Goal: Task Accomplishment & Management: Complete application form

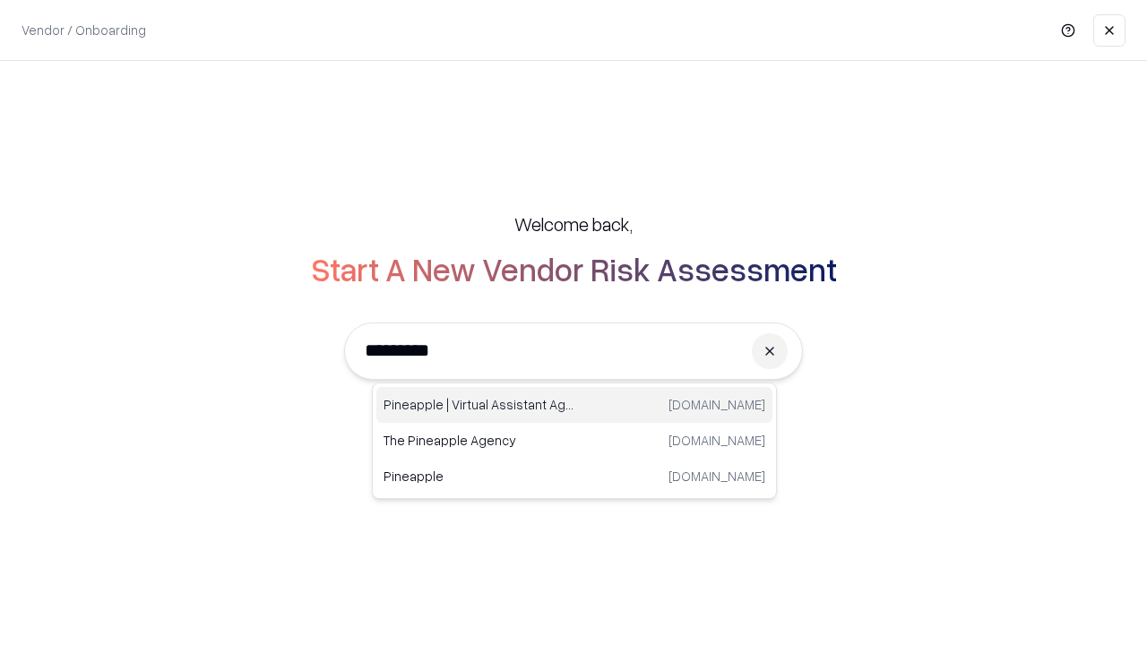
click at [574, 405] on div "Pineapple | Virtual Assistant Agency [DOMAIN_NAME]" at bounding box center [574, 405] width 396 height 36
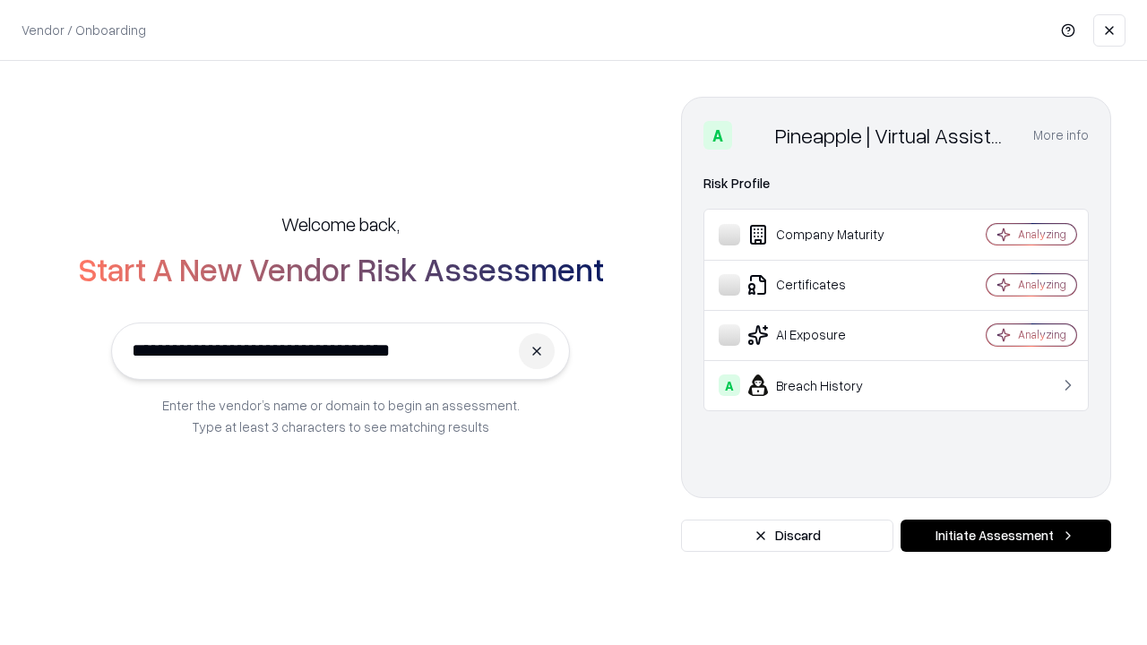
type input "**********"
click at [1005, 536] on button "Initiate Assessment" at bounding box center [1005, 536] width 211 height 32
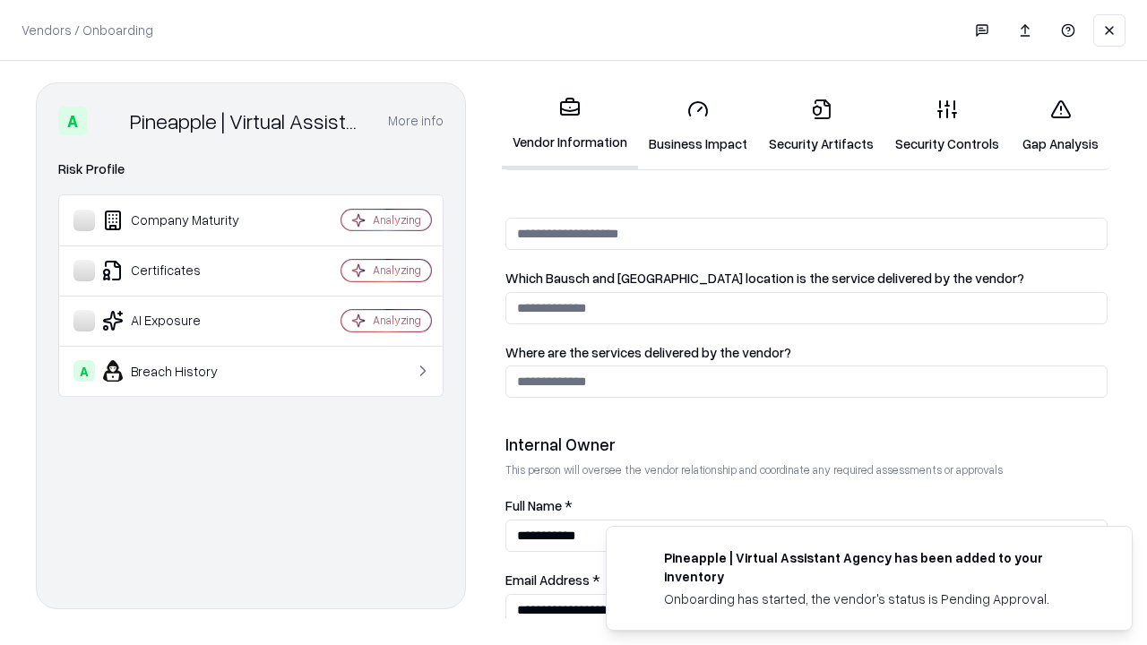
scroll to position [928, 0]
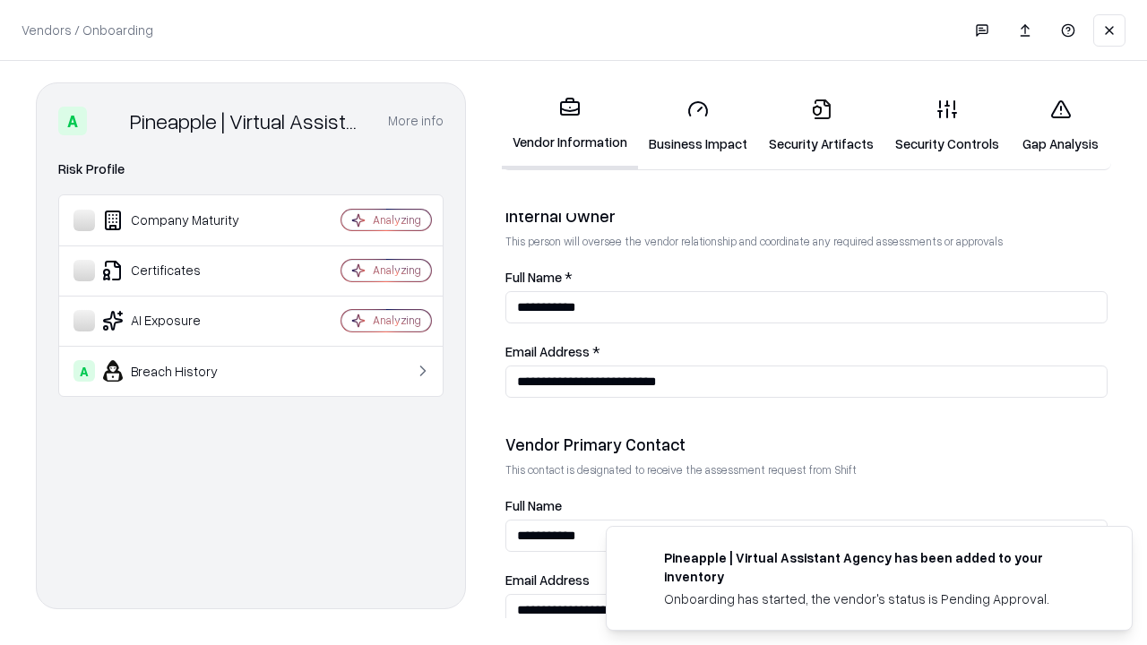
click at [698, 125] on link "Business Impact" at bounding box center [698, 125] width 120 height 83
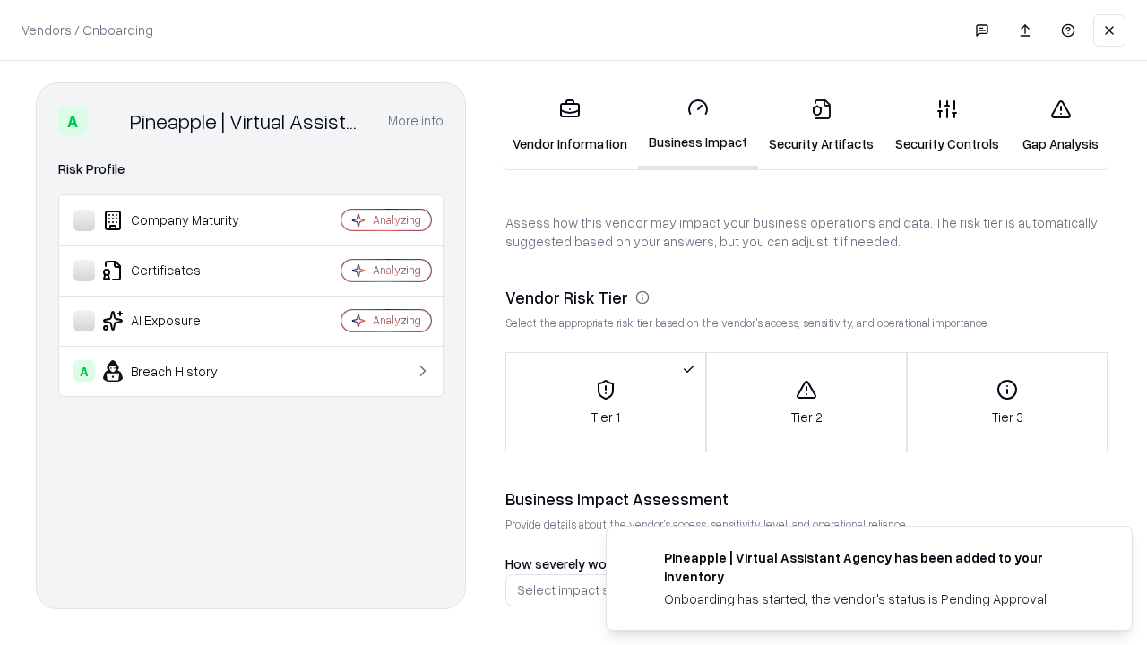
click at [821, 125] on link "Security Artifacts" at bounding box center [821, 125] width 126 height 83
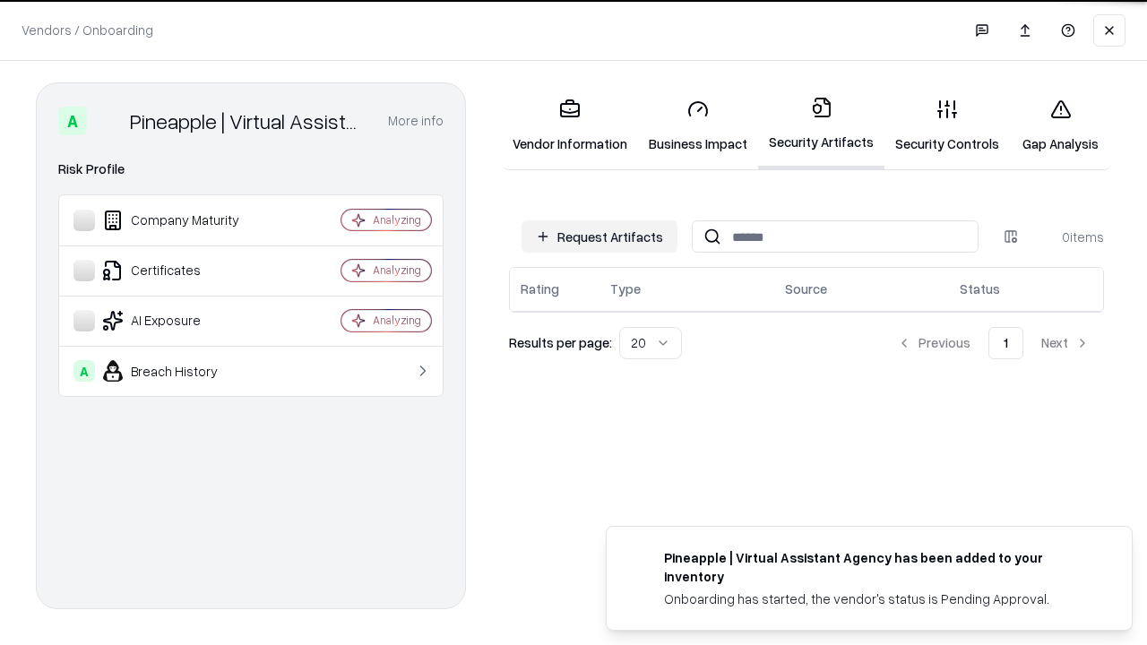
click at [599, 237] on button "Request Artifacts" at bounding box center [599, 236] width 156 height 32
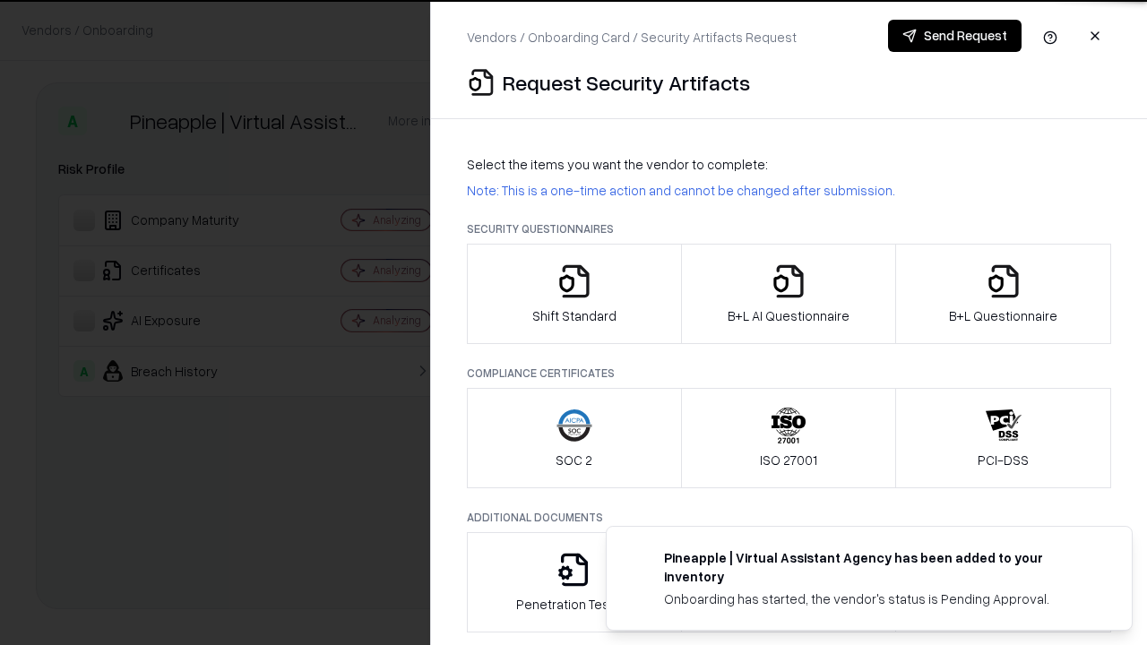
click at [573, 294] on icon "button" at bounding box center [574, 281] width 36 height 36
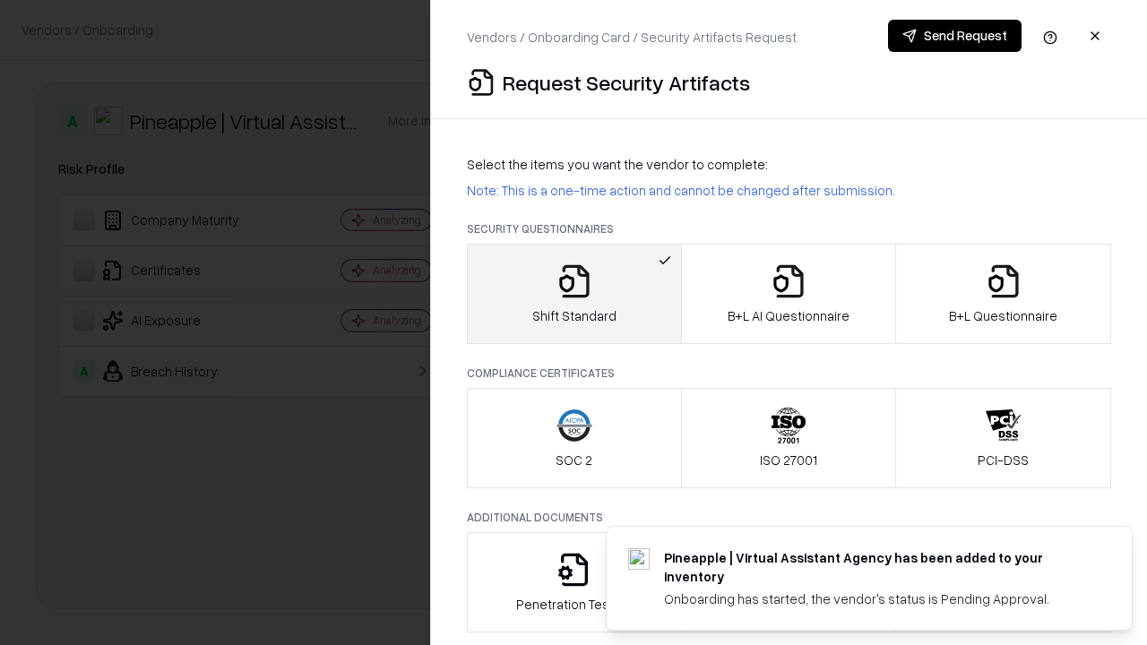
click at [954, 36] on button "Send Request" at bounding box center [954, 36] width 133 height 32
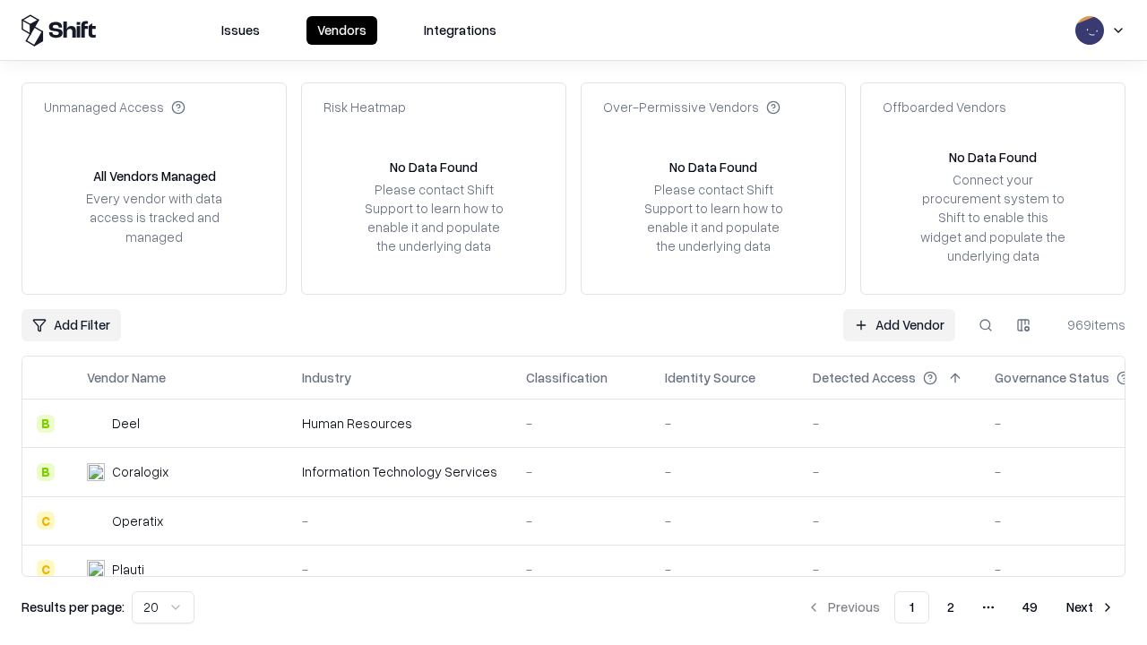
click at [985, 324] on button at bounding box center [985, 325] width 32 height 32
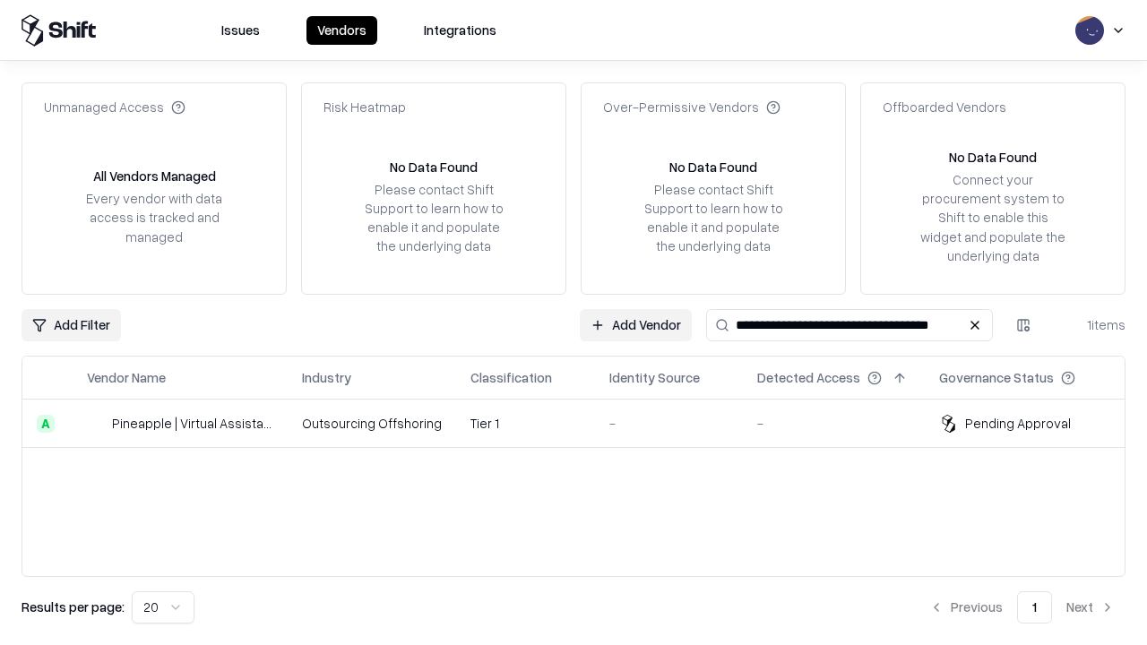
type input "**********"
click at [584, 423] on td "Tier 1" at bounding box center [525, 424] width 139 height 48
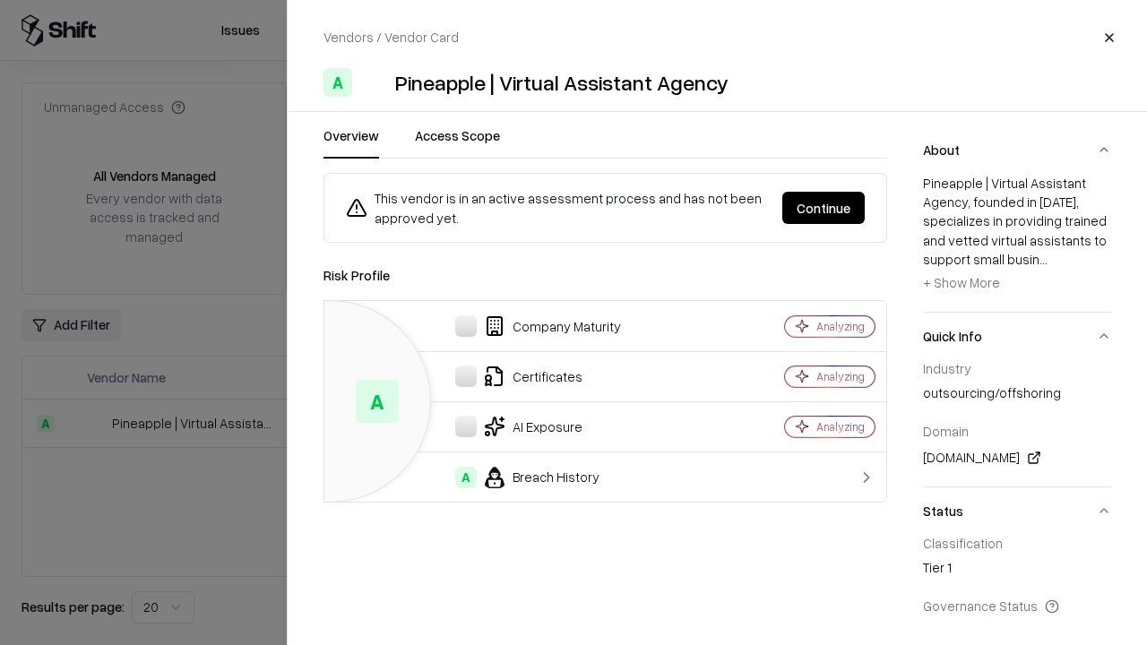
click at [823, 208] on button "Continue" at bounding box center [823, 208] width 82 height 32
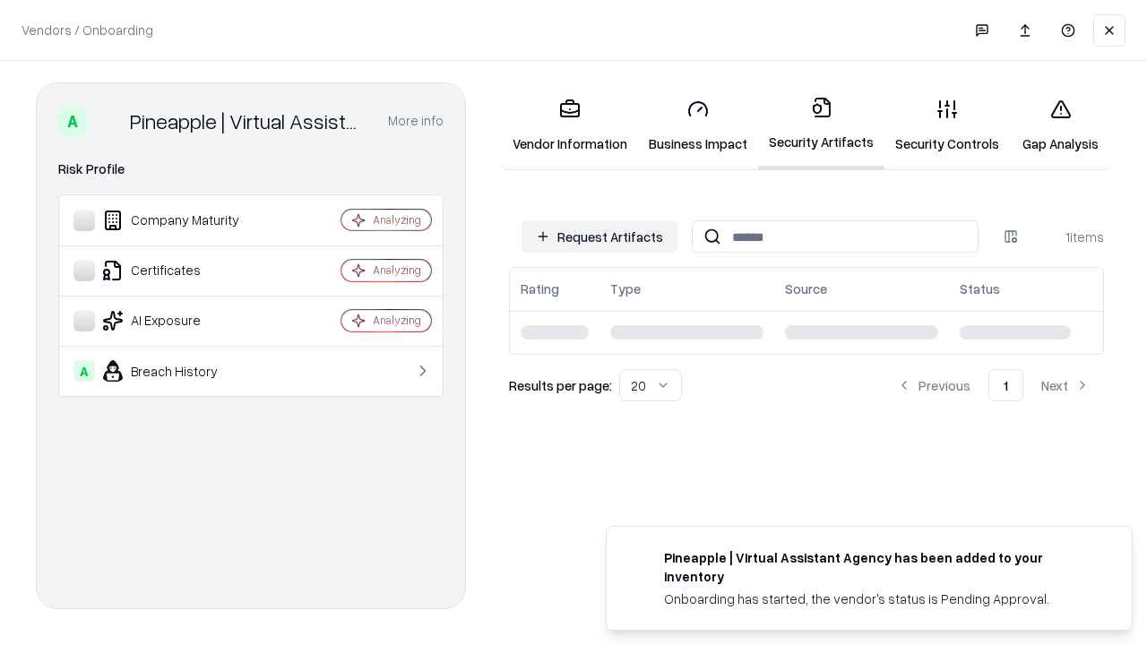
click at [1060, 125] on link "Gap Analysis" at bounding box center [1060, 125] width 101 height 83
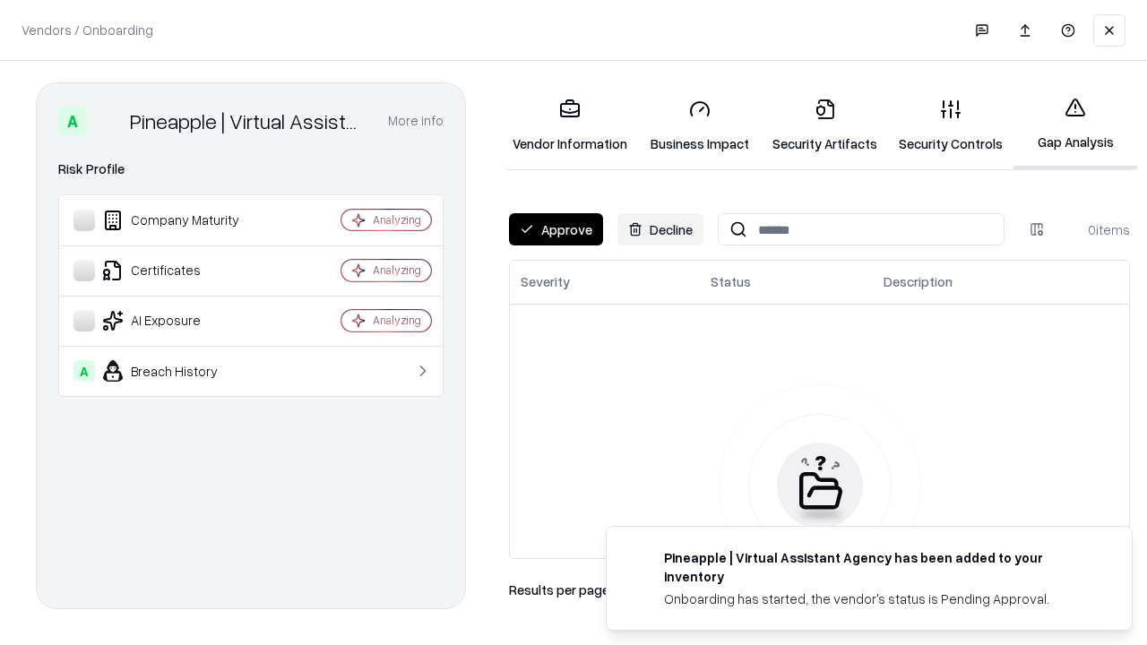
click at [555, 229] on button "Approve" at bounding box center [556, 229] width 94 height 32
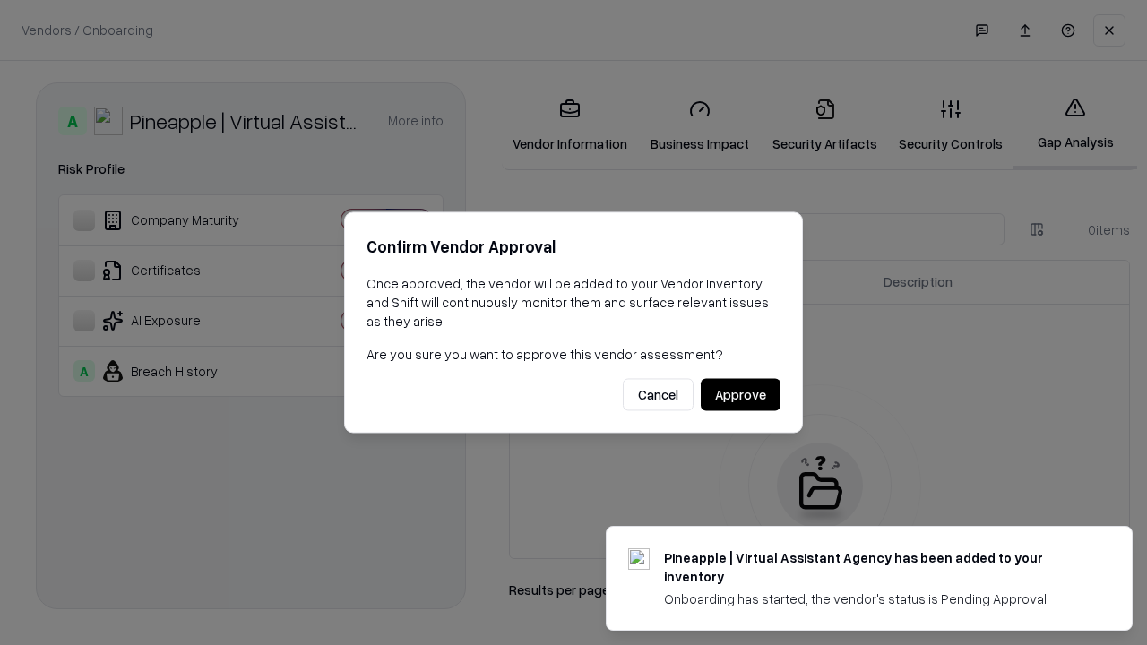
click at [740, 394] on button "Approve" at bounding box center [741, 395] width 80 height 32
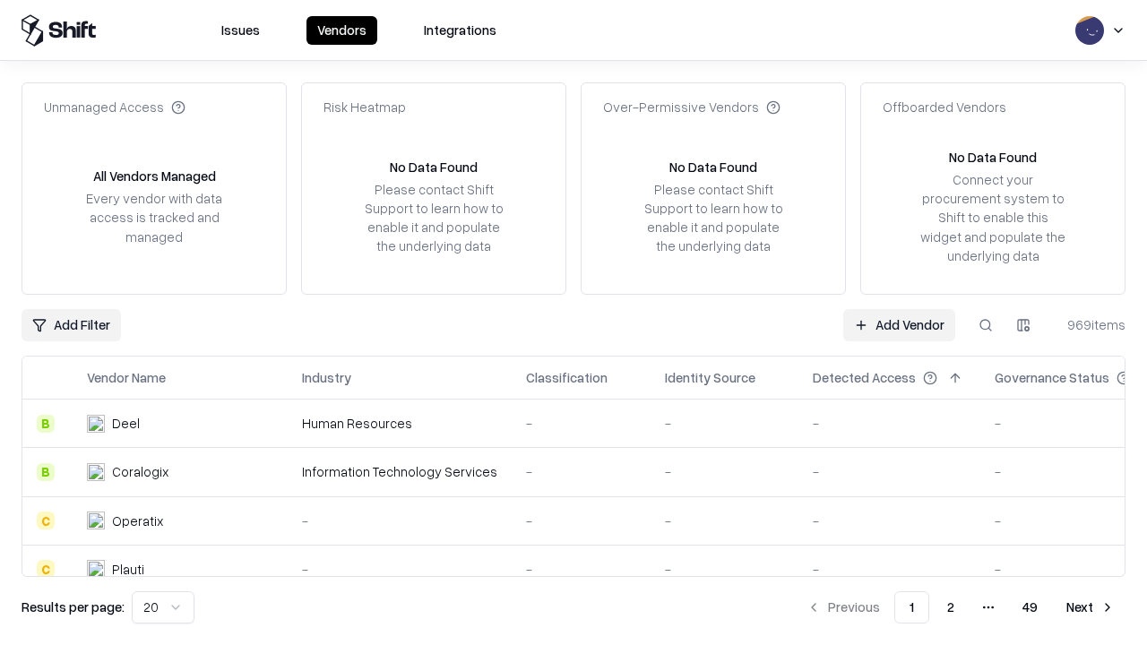
type input "**********"
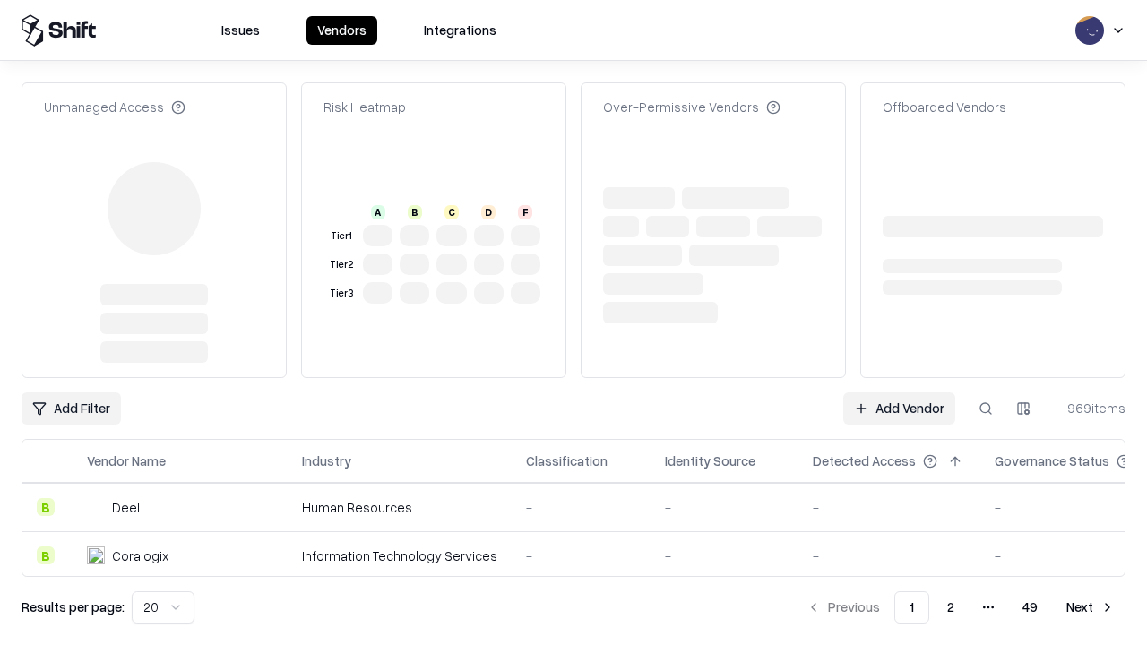
click at [899, 392] on link "Add Vendor" at bounding box center [899, 408] width 112 height 32
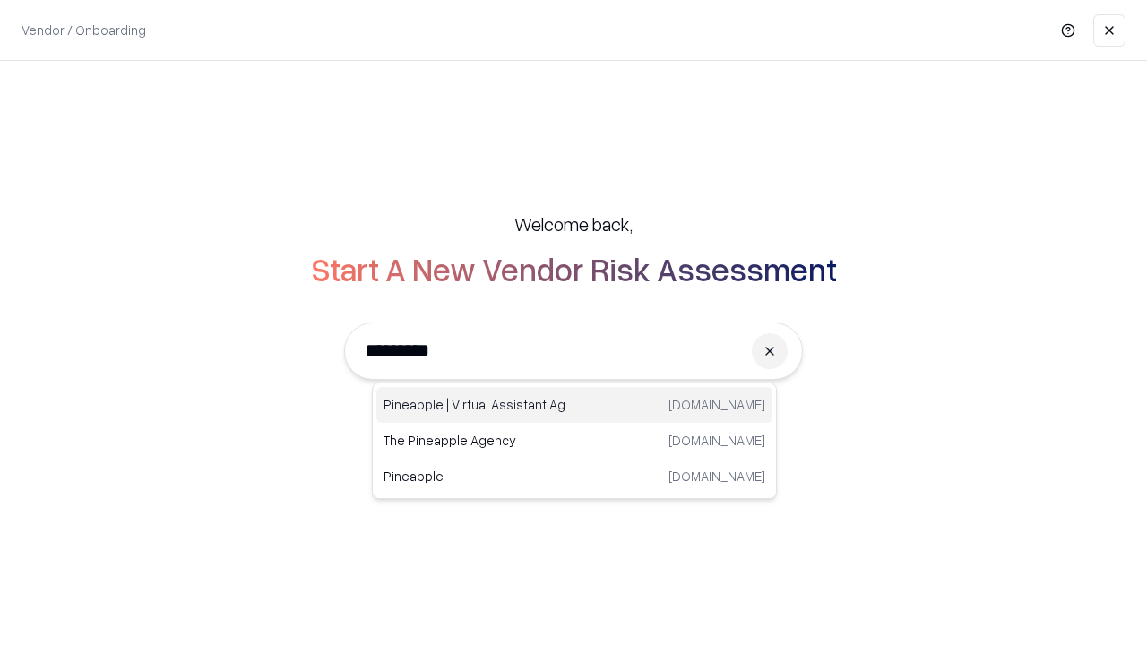
click at [574, 405] on div "Pineapple | Virtual Assistant Agency [DOMAIN_NAME]" at bounding box center [574, 405] width 396 height 36
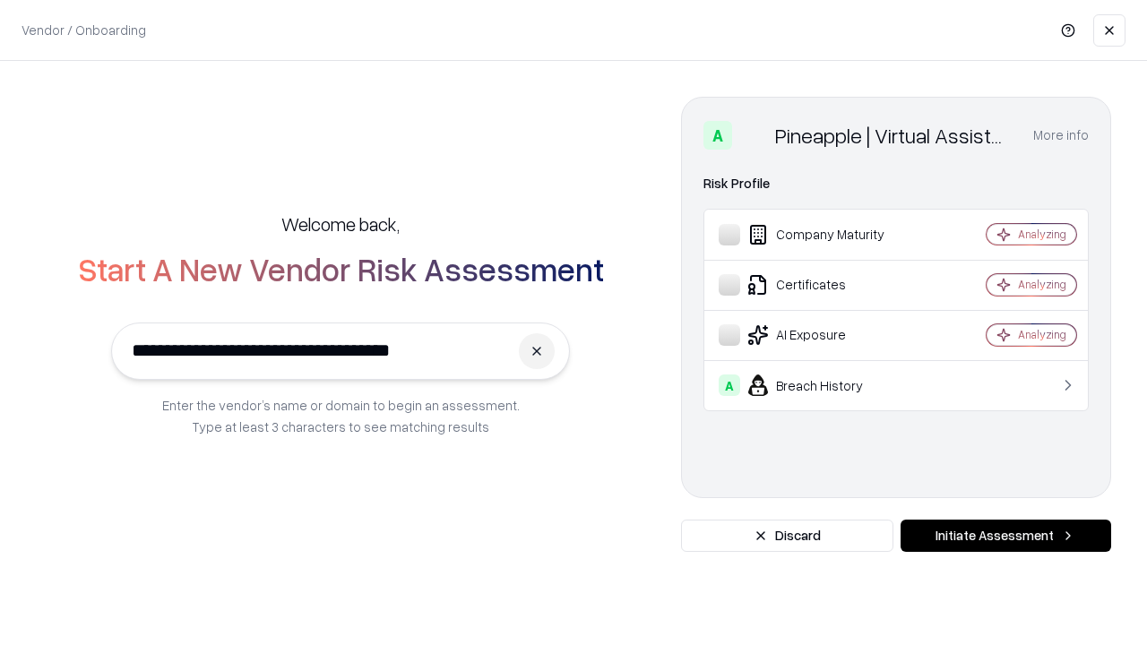
type input "**********"
click at [1005, 536] on button "Initiate Assessment" at bounding box center [1005, 536] width 211 height 32
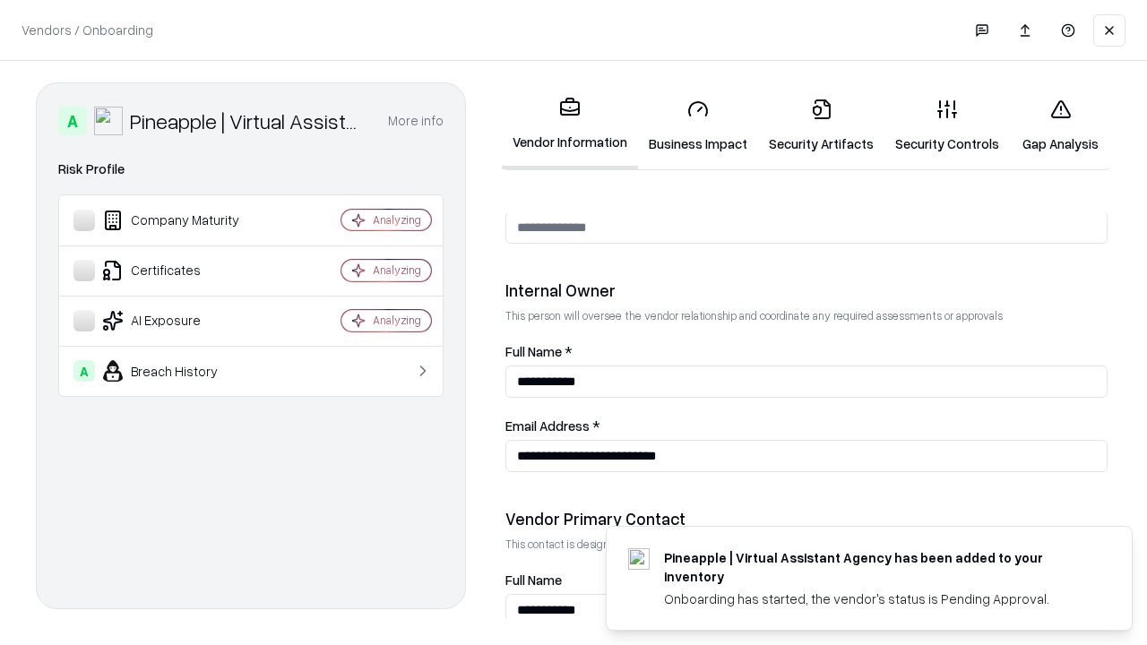
scroll to position [928, 0]
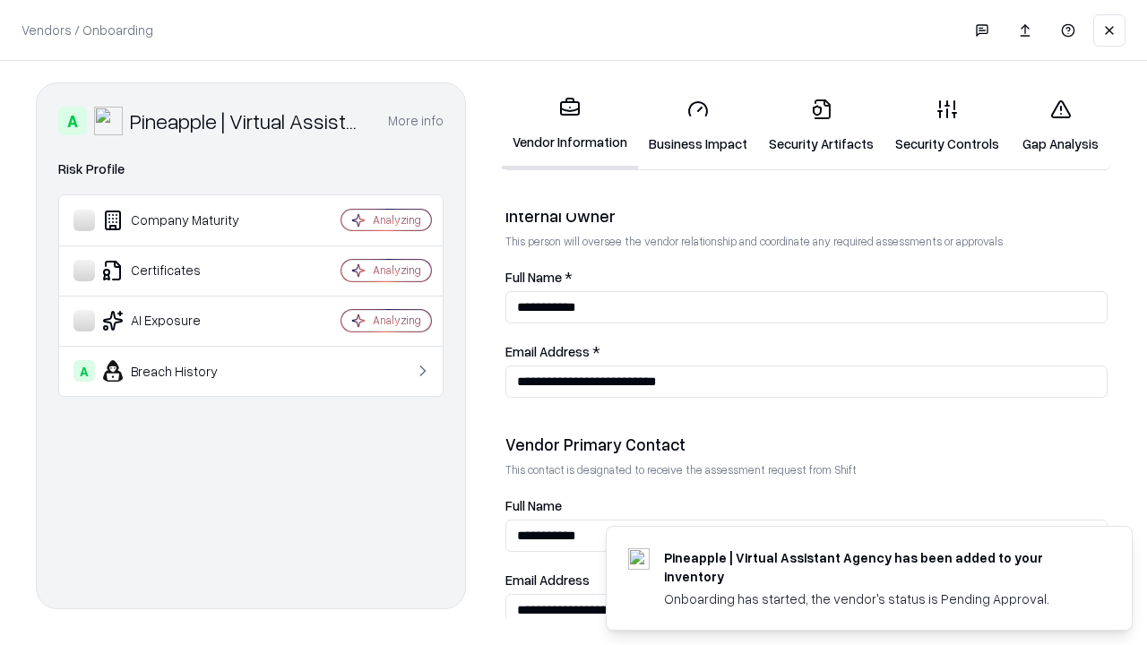
click at [1060, 125] on link "Gap Analysis" at bounding box center [1060, 125] width 101 height 83
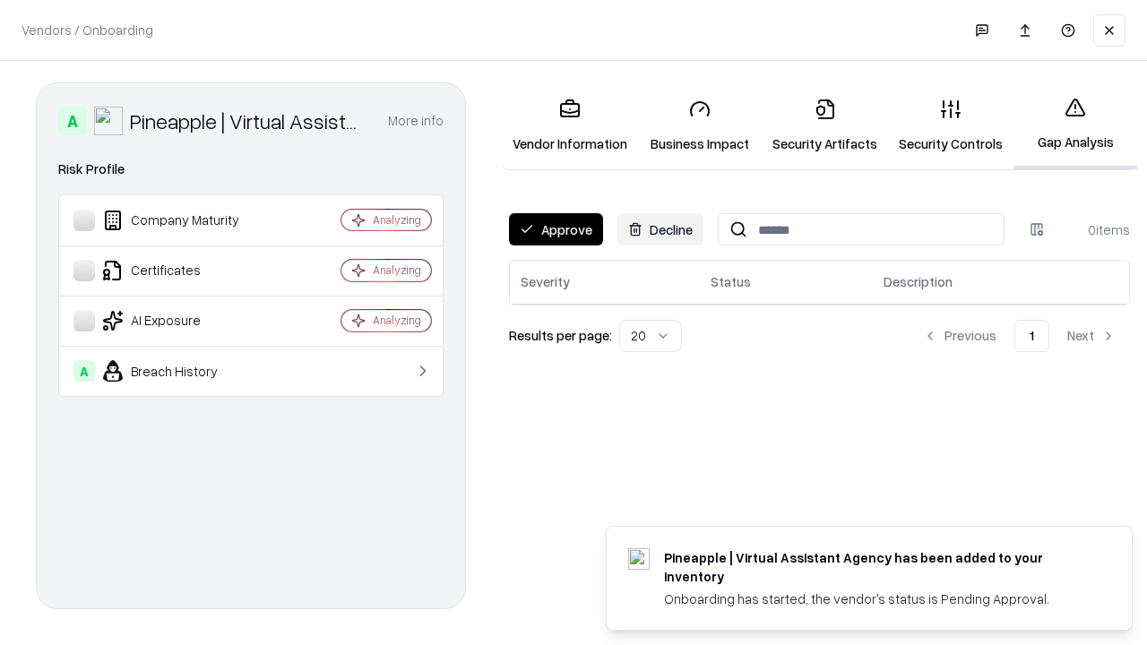
click at [555, 229] on button "Approve" at bounding box center [556, 229] width 94 height 32
